Goal: Information Seeking & Learning: Learn about a topic

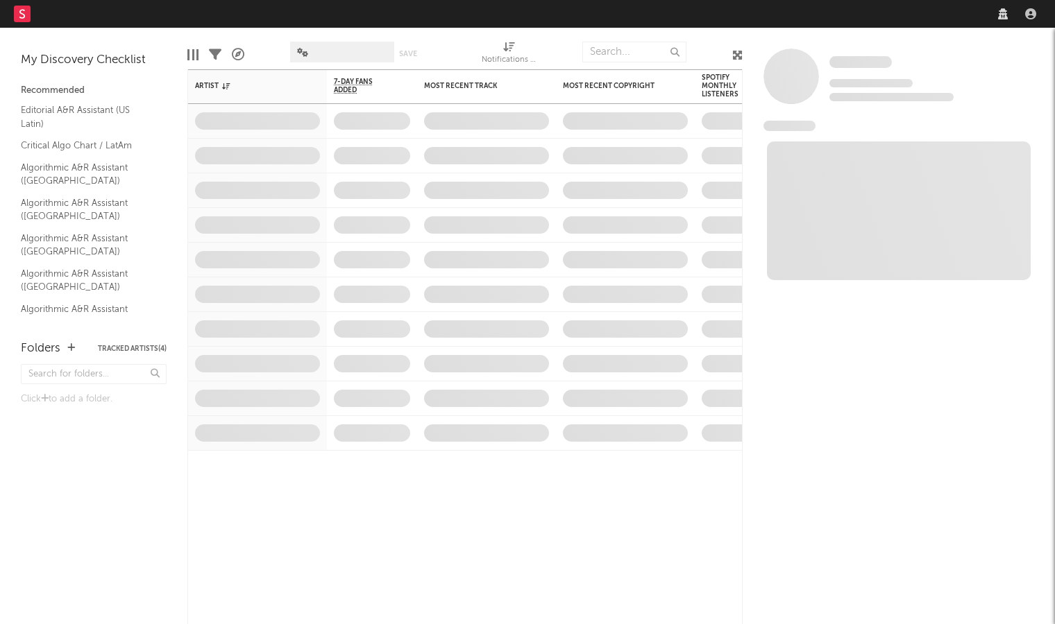
select select "recorded_music"
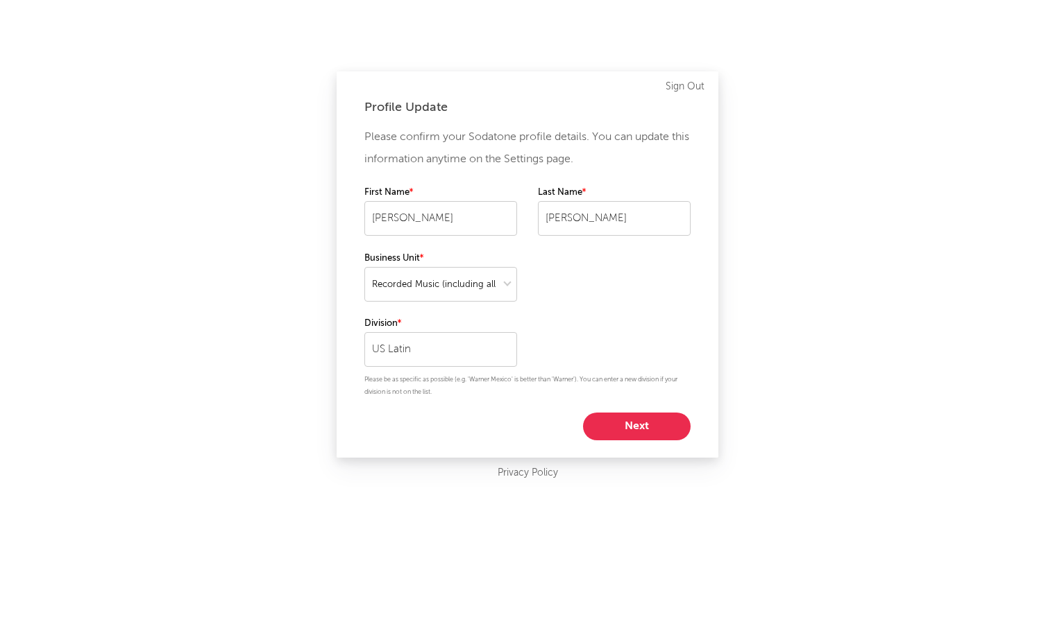
click at [649, 424] on button "Next" at bounding box center [637, 427] width 108 height 28
select select "marketing"
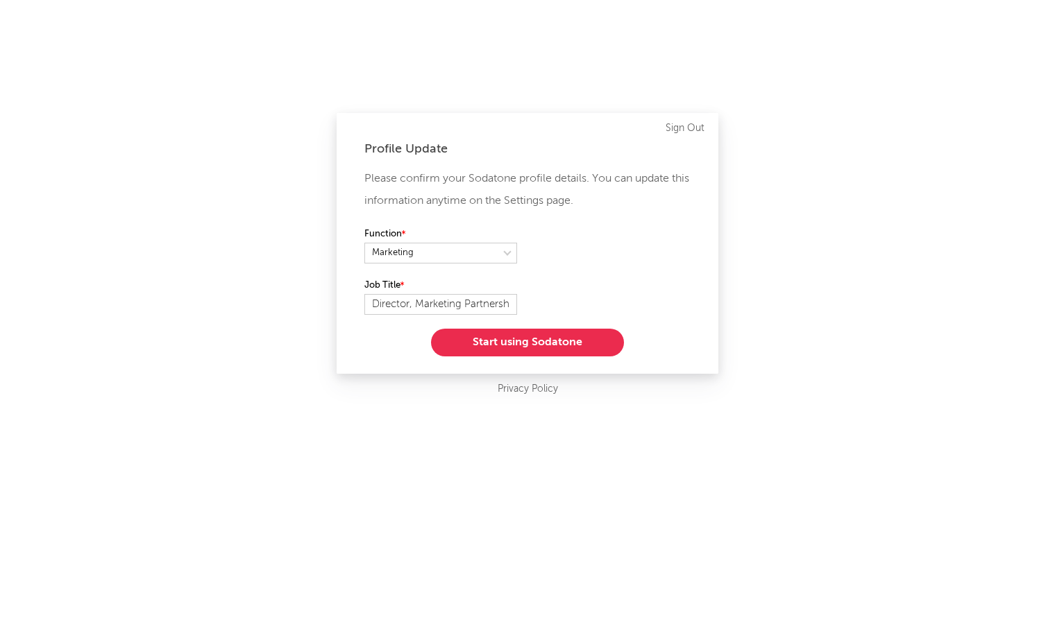
click at [577, 337] on button "Start using Sodatone" at bounding box center [527, 343] width 193 height 28
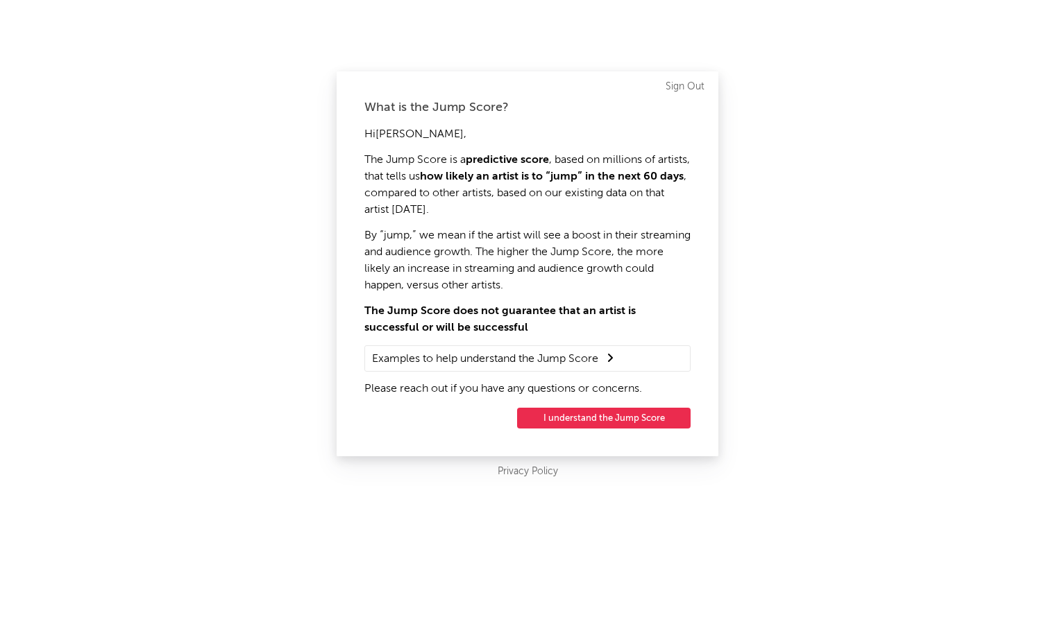
click at [602, 414] on button "I understand the Jump Score" at bounding box center [603, 418] width 173 height 21
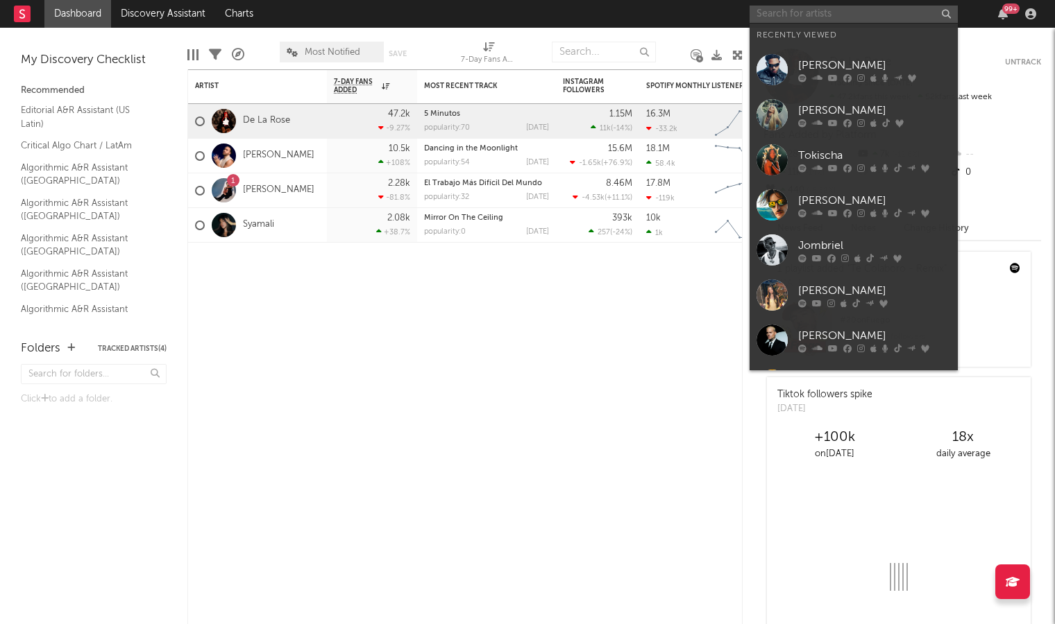
click at [810, 16] on input "text" at bounding box center [853, 14] width 208 height 17
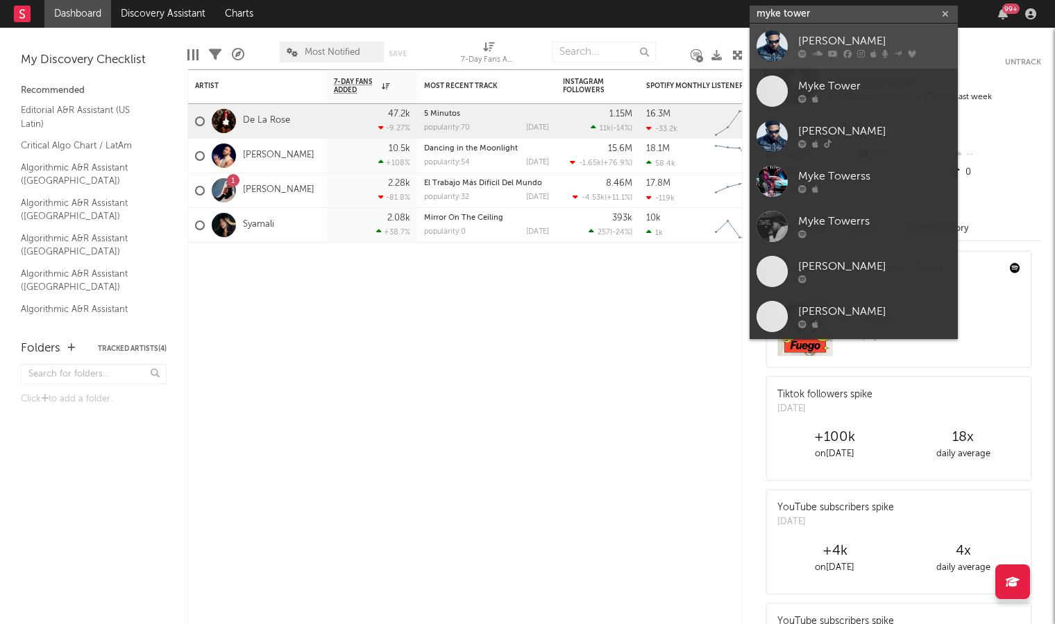
type input "myke tower"
click at [831, 42] on div "[PERSON_NAME]" at bounding box center [874, 41] width 153 height 17
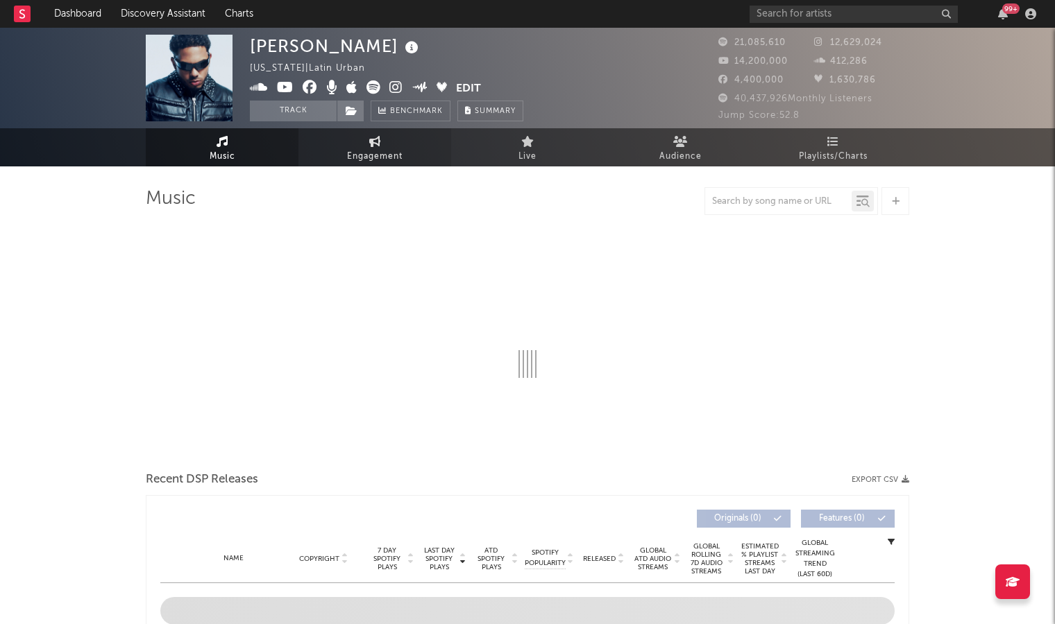
click at [347, 146] on link "Engagement" at bounding box center [374, 147] width 153 height 38
select select "1w"
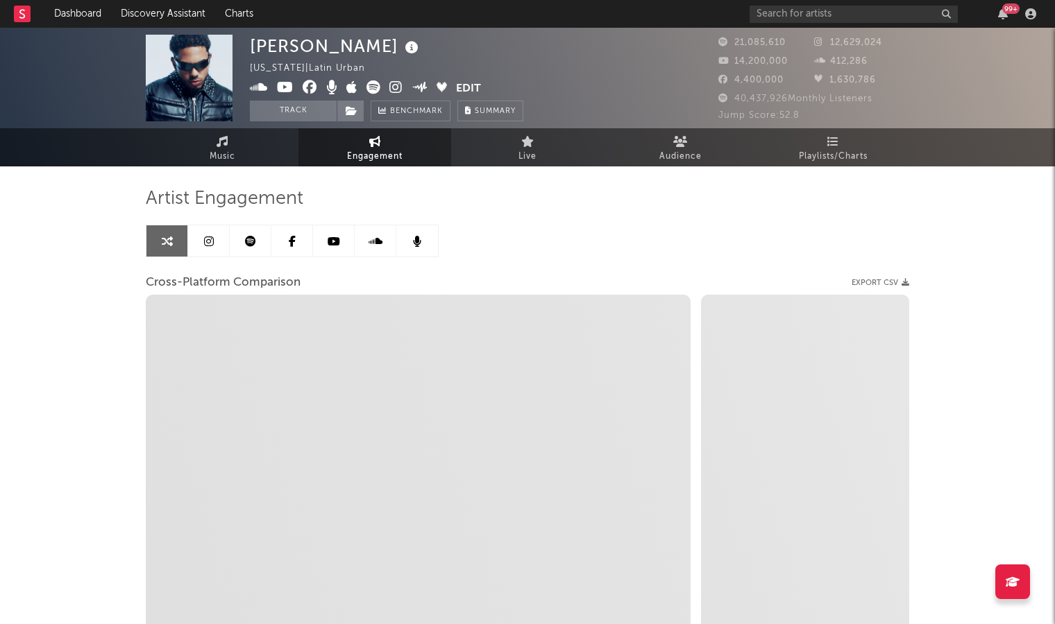
click at [203, 253] on link at bounding box center [209, 241] width 42 height 31
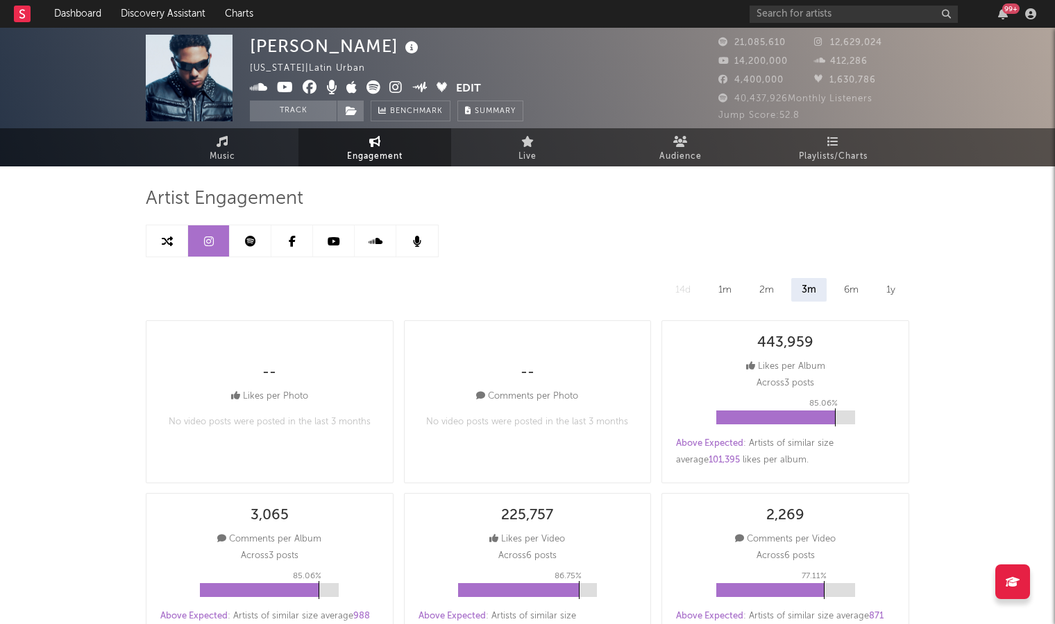
click at [239, 245] on link at bounding box center [251, 241] width 42 height 31
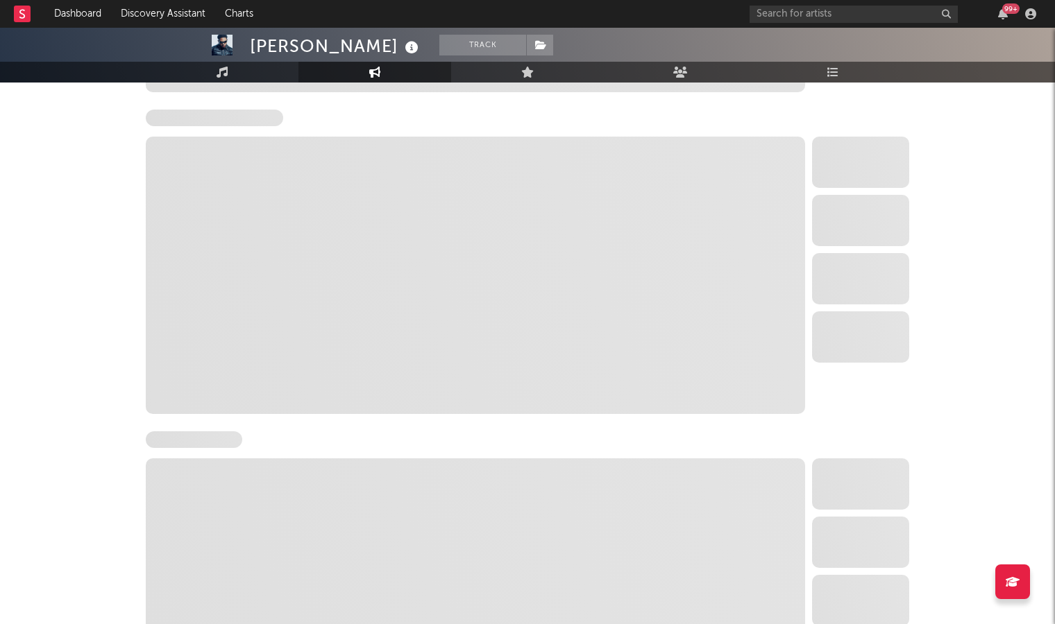
scroll to position [502, 0]
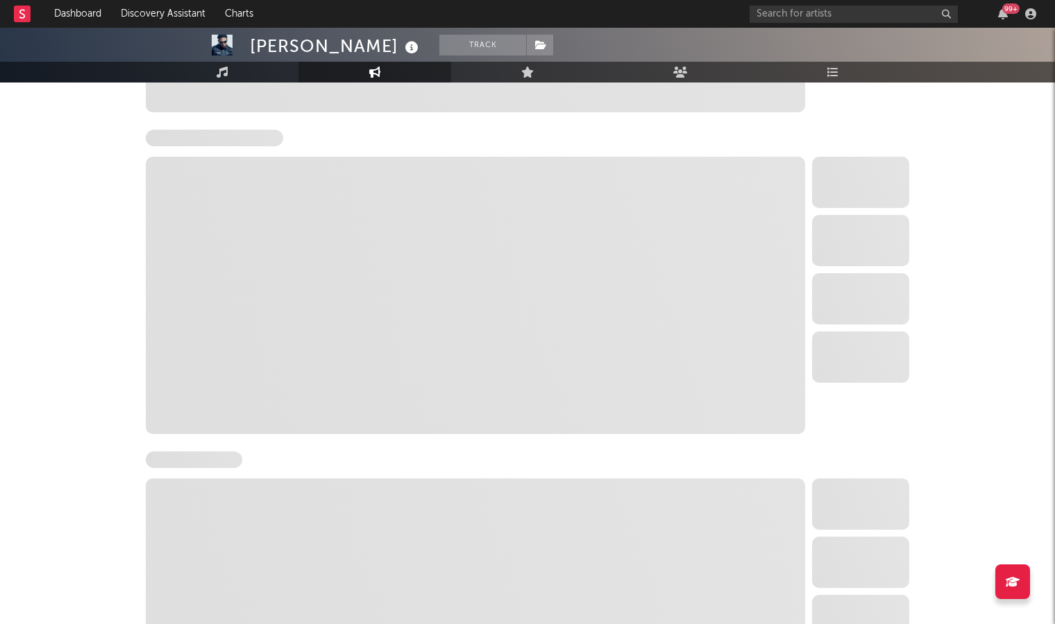
select select "6m"
select select "1w"
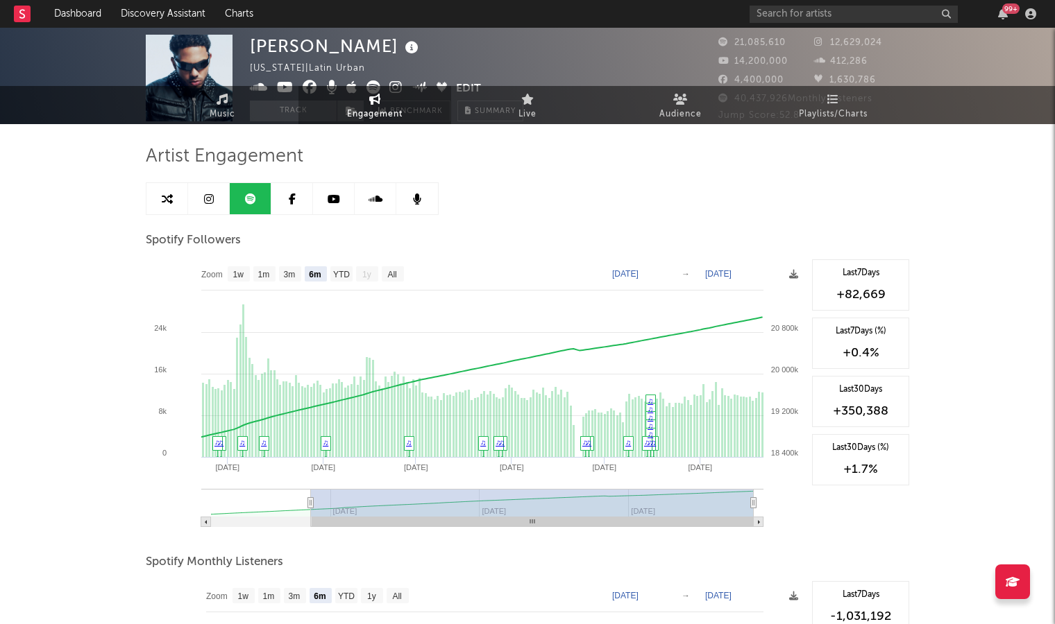
scroll to position [0, 0]
